Goal: Information Seeking & Learning: Find specific fact

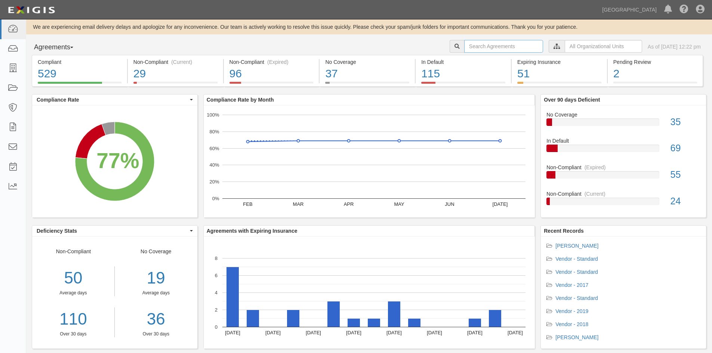
click at [483, 43] on input "text" at bounding box center [503, 46] width 79 height 13
type input "ltd marine\"
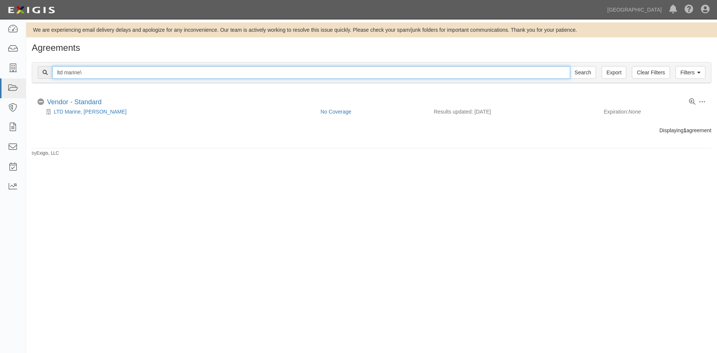
drag, startPoint x: 143, startPoint y: 72, endPoint x: 42, endPoint y: 69, distance: 101.3
click at [42, 69] on div "ltd marine\ Search" at bounding box center [317, 72] width 559 height 13
type input "list marine"
click at [570, 66] on input "Search" at bounding box center [583, 72] width 26 height 13
drag, startPoint x: 111, startPoint y: 71, endPoint x: 45, endPoint y: 72, distance: 65.8
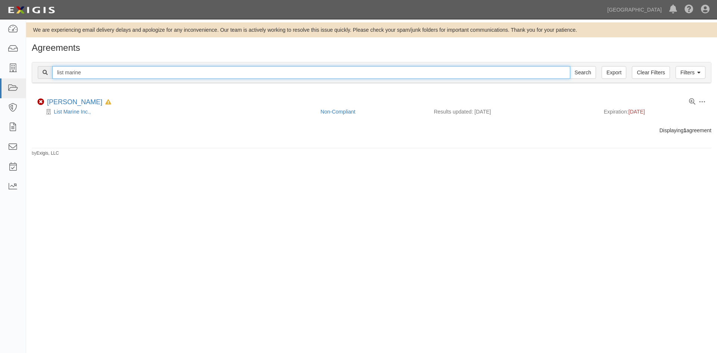
click at [45, 72] on div "list marine Search" at bounding box center [317, 72] width 559 height 13
type input "marine lube"
click at [570, 66] on input "Search" at bounding box center [583, 72] width 26 height 13
drag, startPoint x: 106, startPoint y: 74, endPoint x: 33, endPoint y: 68, distance: 73.5
click at [33, 68] on div "Filters Clear Filters Export marine lube Search Filters" at bounding box center [371, 72] width 679 height 21
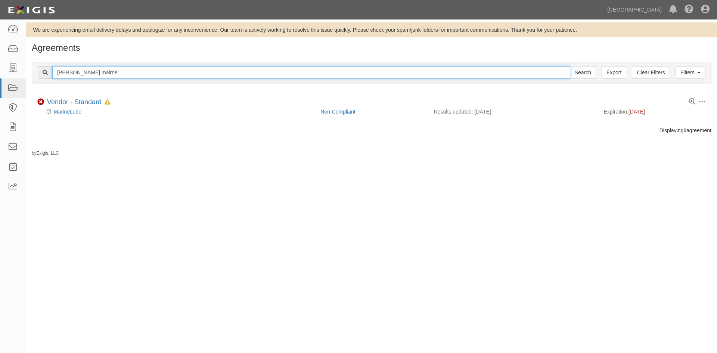
type input "[PERSON_NAME] mairne"
click at [570, 66] on input "Search" at bounding box center [583, 72] width 26 height 13
